Goal: Task Accomplishment & Management: Manage account settings

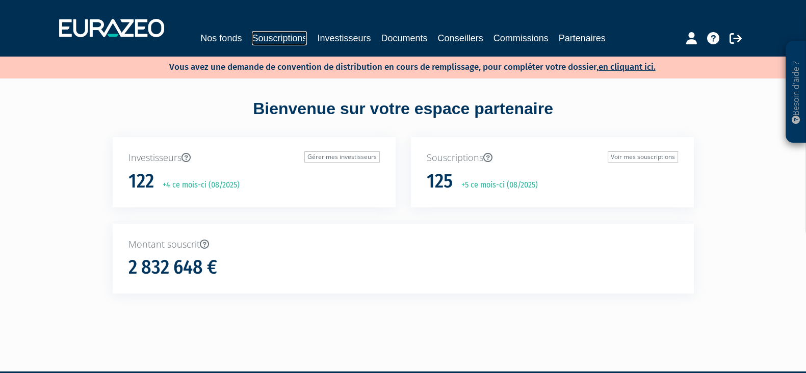
click at [270, 44] on link "Souscriptions" at bounding box center [279, 38] width 55 height 14
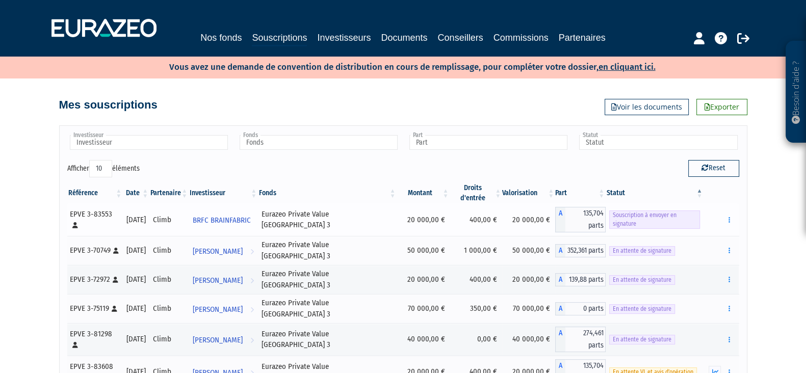
scroll to position [63, 0]
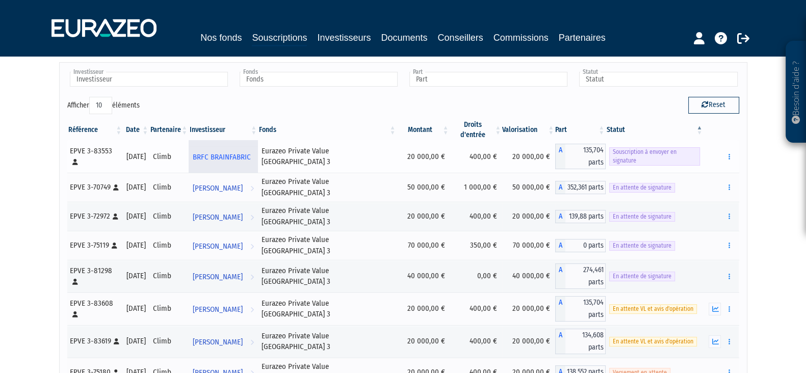
click at [244, 148] on span "BRFC BRAINFABRIC" at bounding box center [222, 157] width 58 height 19
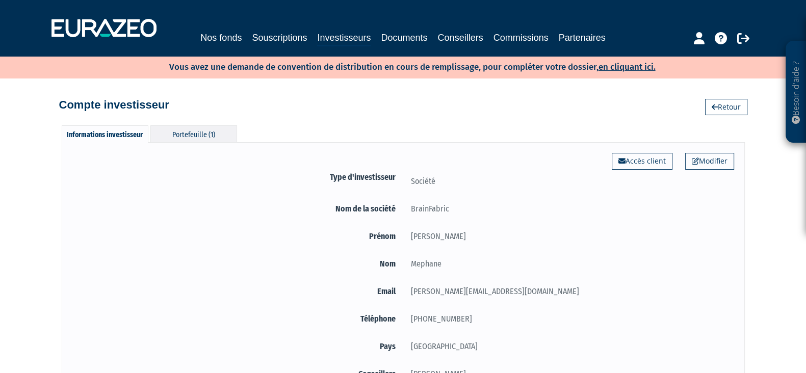
click at [210, 138] on div "Portefeuille (1)" at bounding box center [193, 133] width 87 height 17
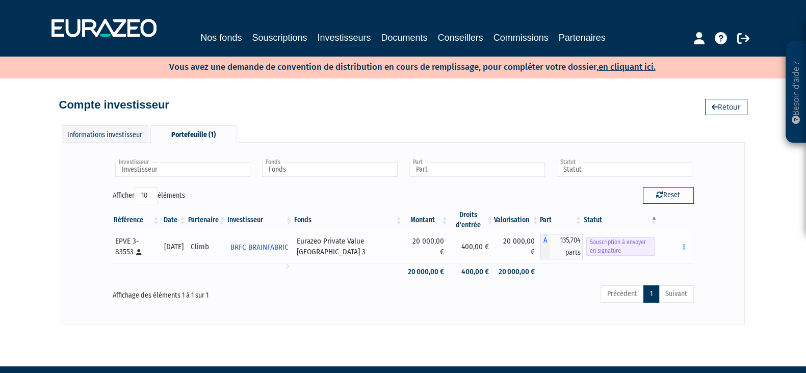
click at [627, 242] on span "Souscription à envoyer en signature" at bounding box center [620, 247] width 68 height 18
click at [682, 242] on button "button" at bounding box center [683, 247] width 12 height 13
click at [680, 261] on link "Envoyer à signer" at bounding box center [657, 265] width 58 height 17
click at [681, 244] on button "button" at bounding box center [683, 247] width 12 height 13
click at [670, 267] on link "Envoyer à signer" at bounding box center [657, 265] width 58 height 17
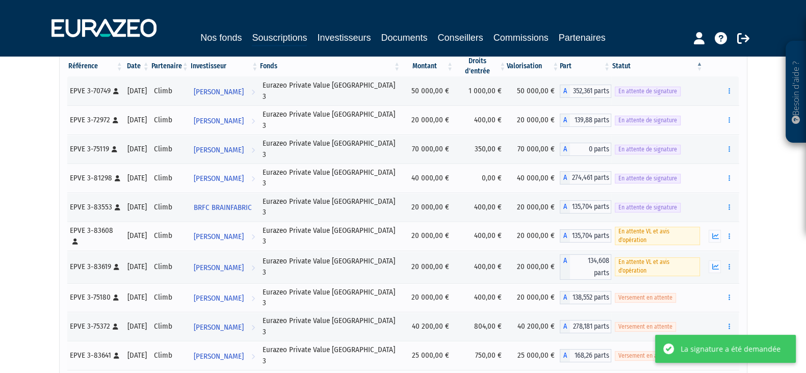
scroll to position [156, 0]
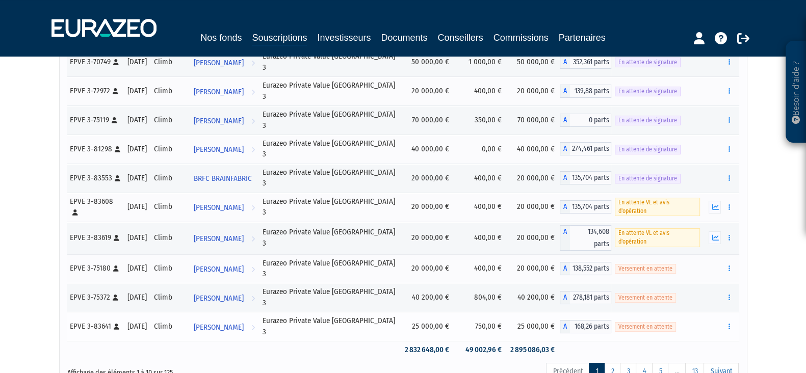
drag, startPoint x: 673, startPoint y: 236, endPoint x: 610, endPoint y: 242, distance: 64.0
click at [615, 321] on div "Versement en attente" at bounding box center [658, 326] width 86 height 11
click at [730, 320] on button "button" at bounding box center [729, 326] width 12 height 13
click at [731, 320] on button "button" at bounding box center [729, 326] width 12 height 13
click at [242, 318] on span "[PERSON_NAME]" at bounding box center [219, 327] width 50 height 19
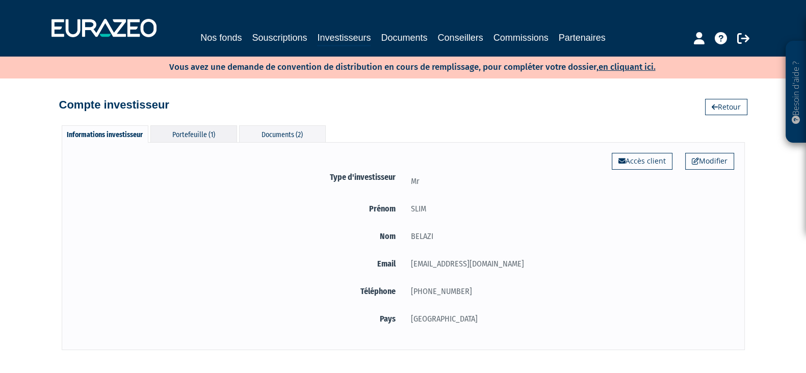
click at [203, 134] on div "Portefeuille (1)" at bounding box center [193, 133] width 87 height 17
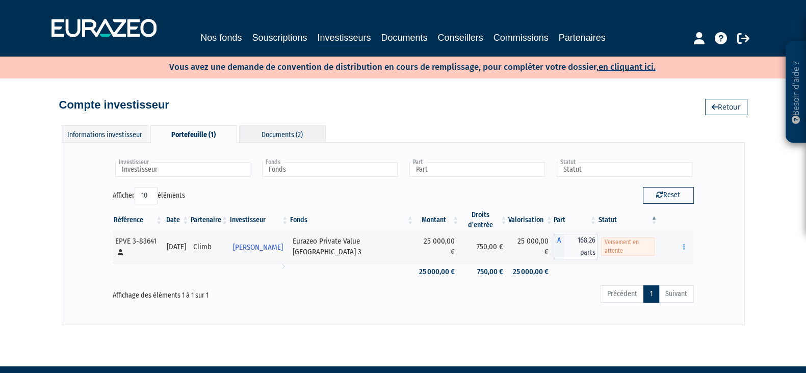
click at [273, 129] on div "Documents (2)" at bounding box center [282, 133] width 87 height 17
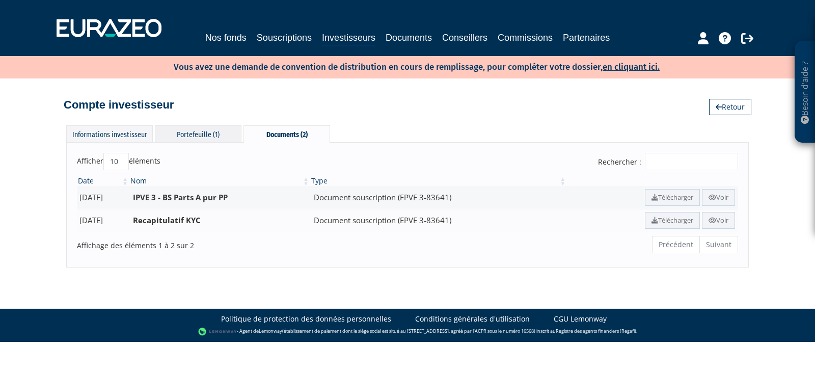
click at [205, 128] on div "Portefeuille (1)" at bounding box center [198, 133] width 87 height 17
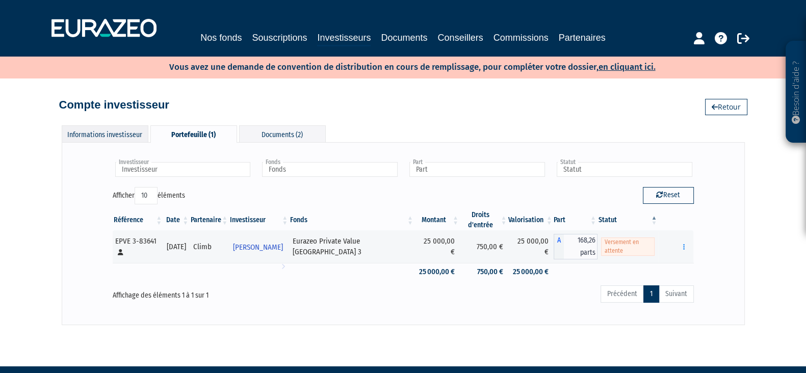
click at [113, 139] on div "Informations investisseur" at bounding box center [105, 133] width 87 height 17
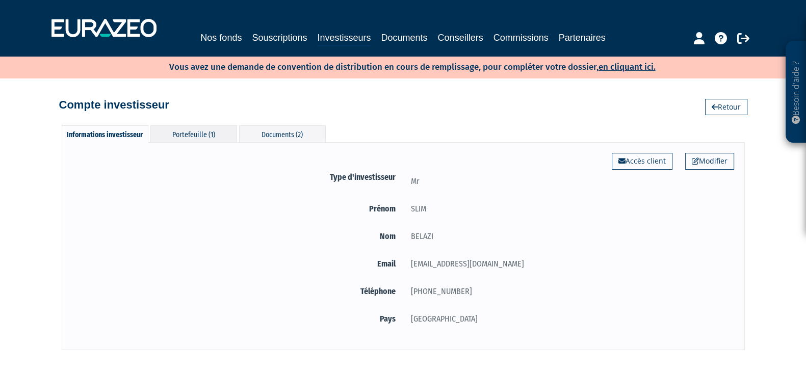
click at [225, 134] on div "Portefeuille (1)" at bounding box center [193, 133] width 87 height 17
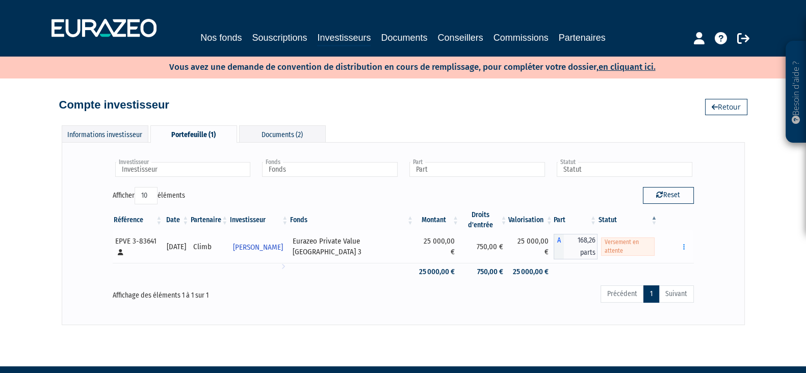
click at [610, 251] on span "Versement en attente" at bounding box center [628, 247] width 54 height 18
drag, startPoint x: 618, startPoint y: 249, endPoint x: 593, endPoint y: 235, distance: 28.8
click at [597, 235] on td "Versement en attente" at bounding box center [627, 246] width 61 height 33
click at [606, 230] on td "Versement en attente" at bounding box center [627, 246] width 61 height 33
click at [638, 111] on div "Compte investisseur Retour" at bounding box center [403, 100] width 688 height 22
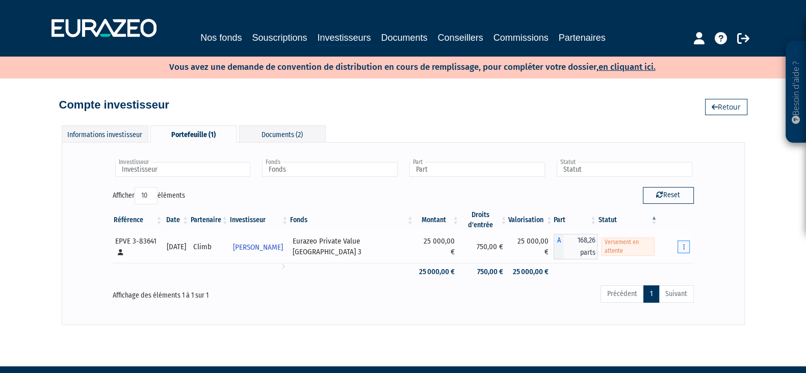
click at [685, 252] on button "button" at bounding box center [683, 247] width 12 height 13
click at [687, 244] on button "button" at bounding box center [683, 247] width 12 height 13
click at [684, 251] on button "button" at bounding box center [683, 247] width 12 height 13
click at [683, 245] on icon "button" at bounding box center [684, 247] width 2 height 7
click at [685, 246] on button "button" at bounding box center [683, 247] width 12 height 13
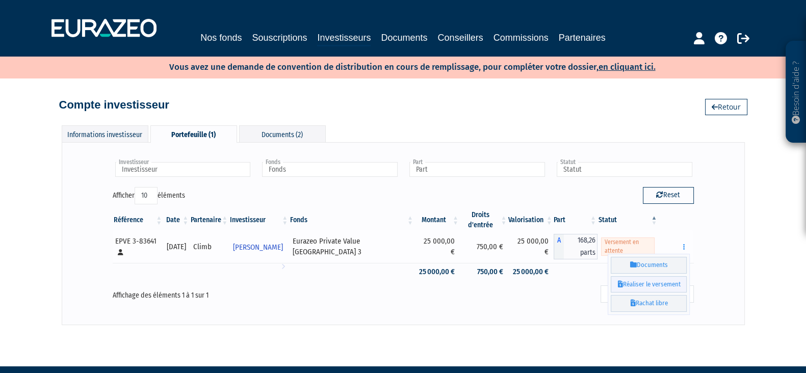
click at [654, 287] on link "Réaliser le versement" at bounding box center [649, 284] width 76 height 17
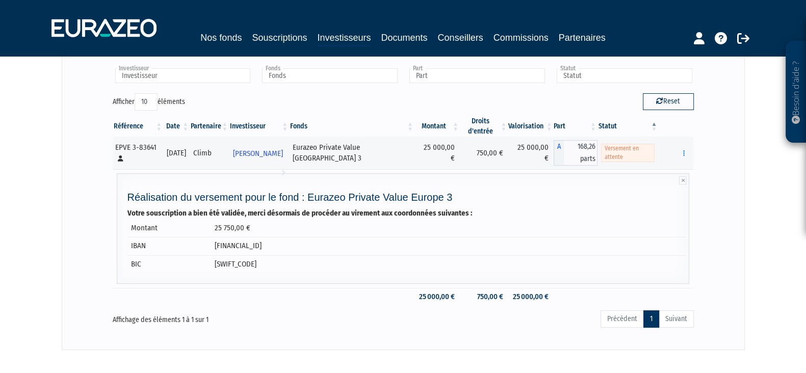
scroll to position [143, 0]
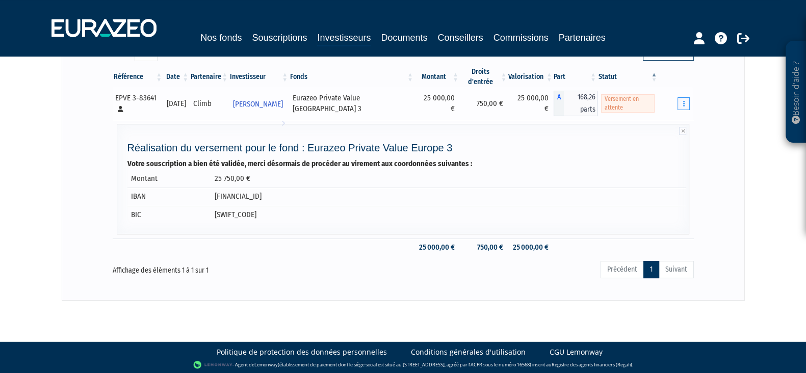
click at [684, 104] on button "button" at bounding box center [683, 103] width 12 height 13
click at [687, 100] on button "button" at bounding box center [683, 103] width 12 height 13
click at [682, 87] on td "Documents Réaliser le versement Rachat libre" at bounding box center [675, 103] width 35 height 33
click at [736, 67] on div "Investisseur SLIM BELAZI Investisseur Fonds Eurazeo Private Value Europe 3 Fond…" at bounding box center [403, 149] width 683 height 301
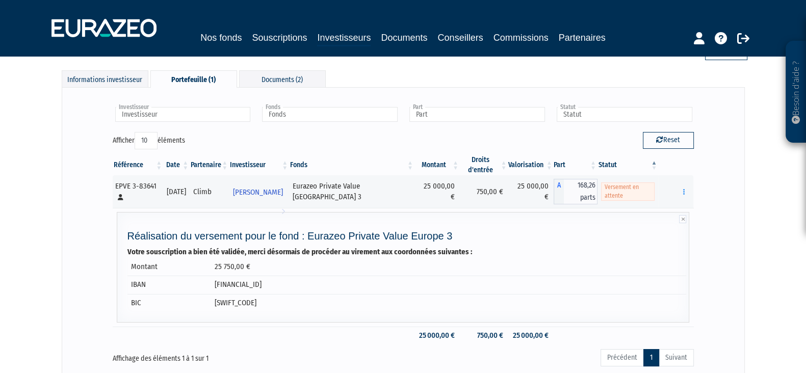
scroll to position [0, 0]
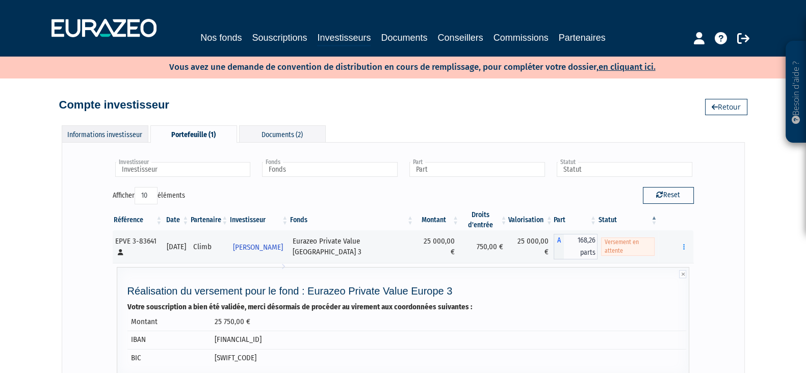
click at [109, 135] on div "Informations investisseur" at bounding box center [105, 133] width 87 height 17
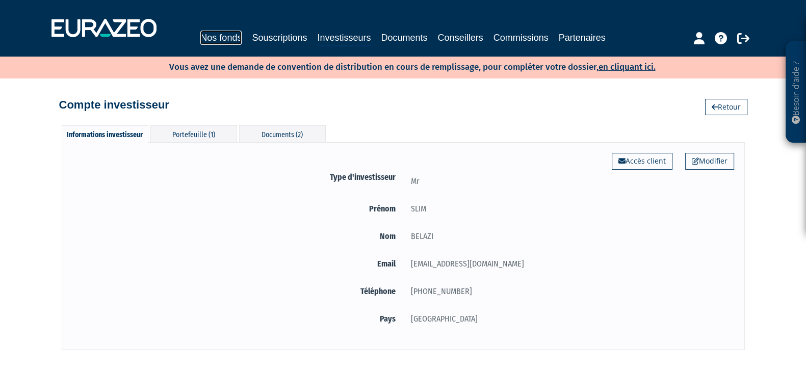
click at [224, 36] on link "Nos fonds" at bounding box center [220, 38] width 41 height 14
